Goal: Transaction & Acquisition: Purchase product/service

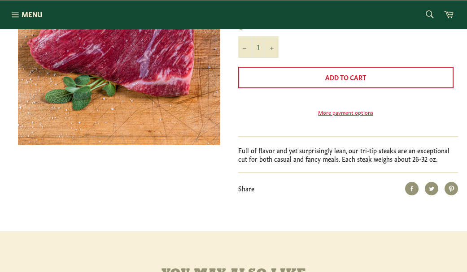
scroll to position [190, 0]
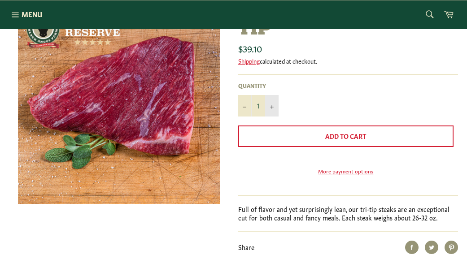
scroll to position [138, 0]
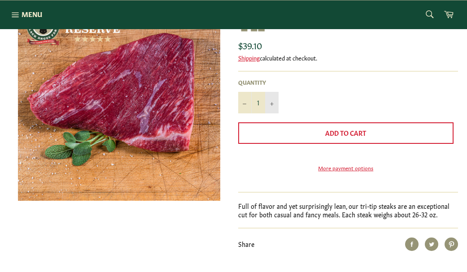
click at [269, 100] on button "+" at bounding box center [271, 103] width 13 height 22
click at [242, 104] on button "−" at bounding box center [244, 103] width 13 height 22
type input "1"
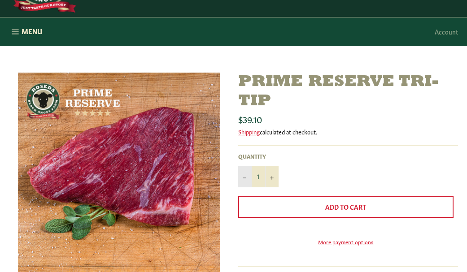
scroll to position [0, 0]
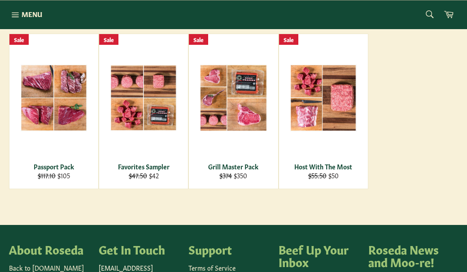
scroll to position [146, 0]
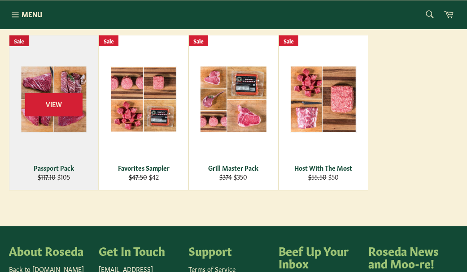
click at [53, 136] on div "View" at bounding box center [53, 112] width 89 height 155
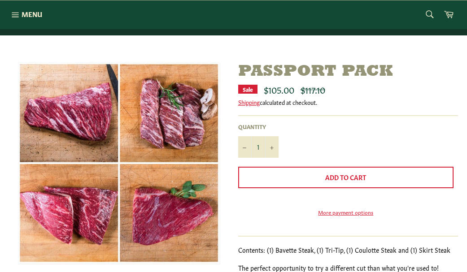
scroll to position [71, 0]
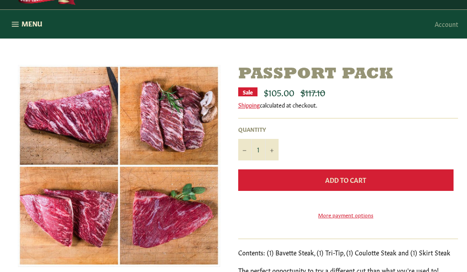
click at [351, 180] on span "Add to Cart" at bounding box center [345, 179] width 41 height 9
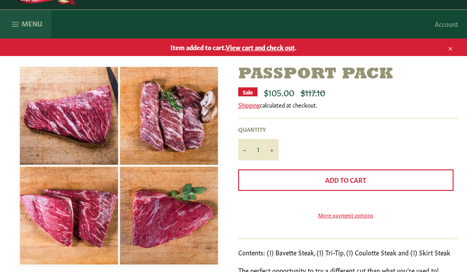
click at [38, 26] on span "Menu" at bounding box center [32, 23] width 21 height 9
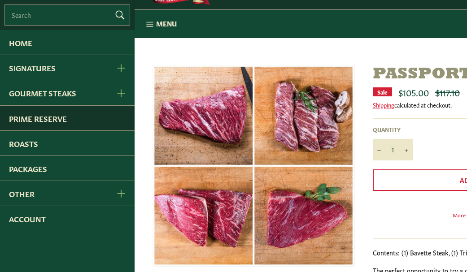
click at [109, 116] on link "Prime Reserve" at bounding box center [67, 118] width 135 height 25
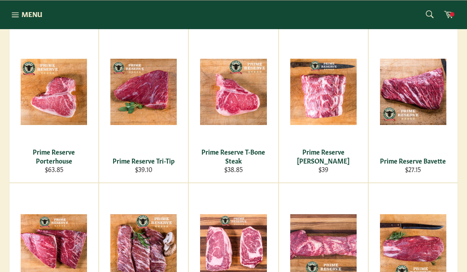
scroll to position [345, 0]
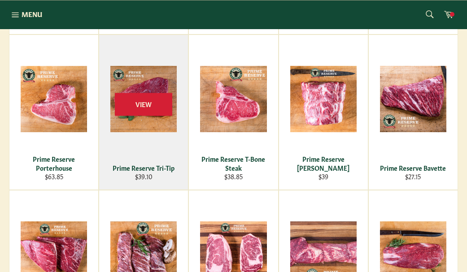
click at [148, 126] on div "View" at bounding box center [143, 112] width 89 height 155
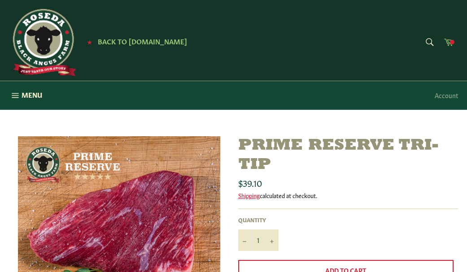
click at [451, 43] on span at bounding box center [452, 42] width 4 height 4
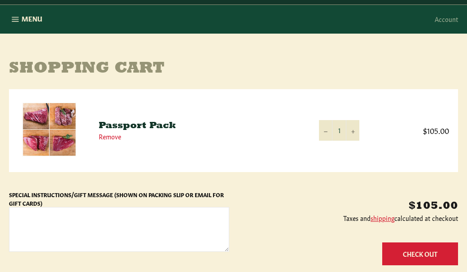
scroll to position [112, 0]
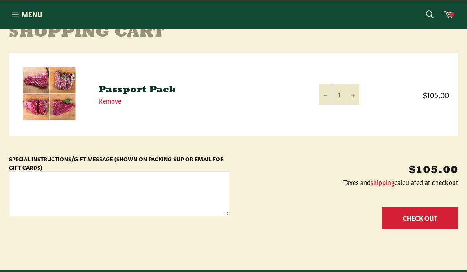
click at [394, 216] on button "Check Out" at bounding box center [420, 218] width 76 height 23
